Goal: Transaction & Acquisition: Purchase product/service

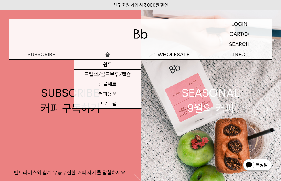
click at [106, 53] on p "숍" at bounding box center [107, 54] width 66 height 10
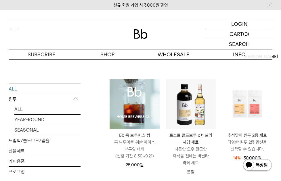
scroll to position [86, 0]
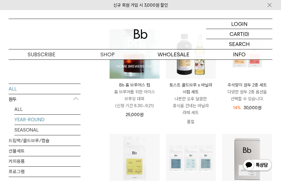
click at [20, 121] on link "YEAR-ROUND" at bounding box center [47, 119] width 66 height 10
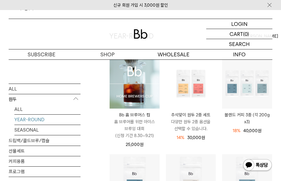
scroll to position [57, 0]
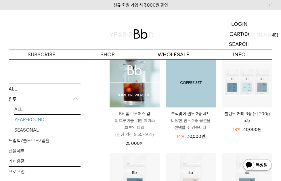
click at [187, 85] on img at bounding box center [191, 83] width 50 height 50
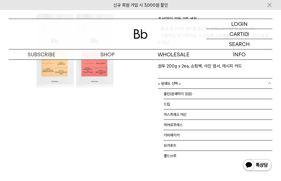
scroll to position [4, 0]
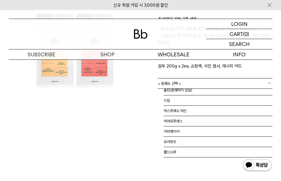
click at [262, 84] on link "= 분쇄도 선택 =" at bounding box center [215, 83] width 115 height 10
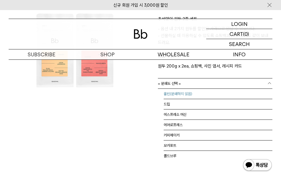
click at [193, 92] on li "홀빈(분쇄하지 않음)" at bounding box center [217, 94] width 109 height 10
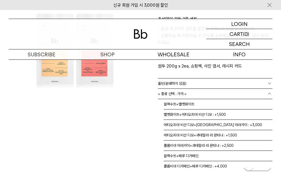
click at [240, 94] on link "= 종류 선택 : 가격 =" at bounding box center [215, 94] width 115 height 10
click at [177, 104] on li "블랙수트+벨벳화이트" at bounding box center [217, 104] width 109 height 10
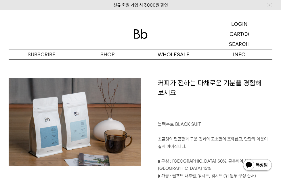
scroll to position [316, 0]
